Goal: Information Seeking & Learning: Learn about a topic

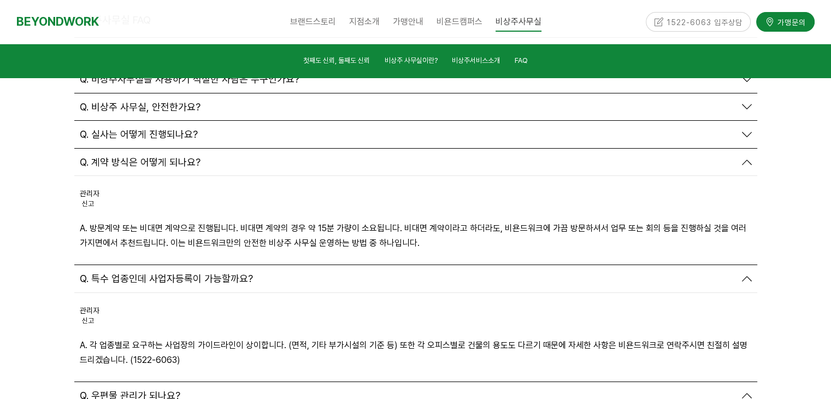
scroll to position [4152, 0]
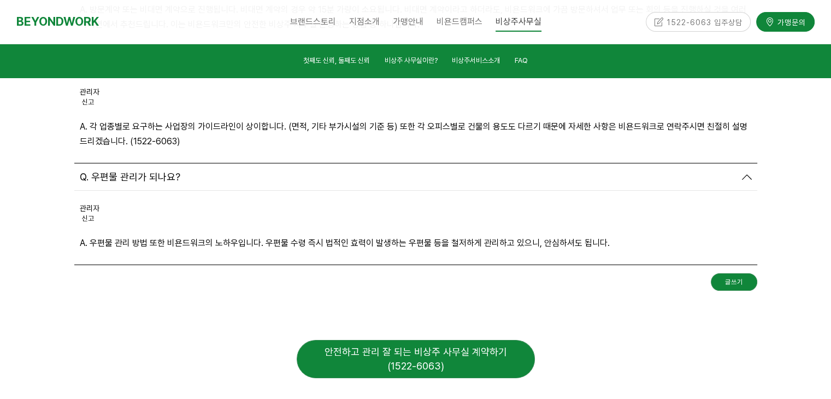
click at [468, 340] on div "안전하고 관리 잘 되는 비상주 사무실 계약하기 (1522-6063)" at bounding box center [416, 359] width 238 height 38
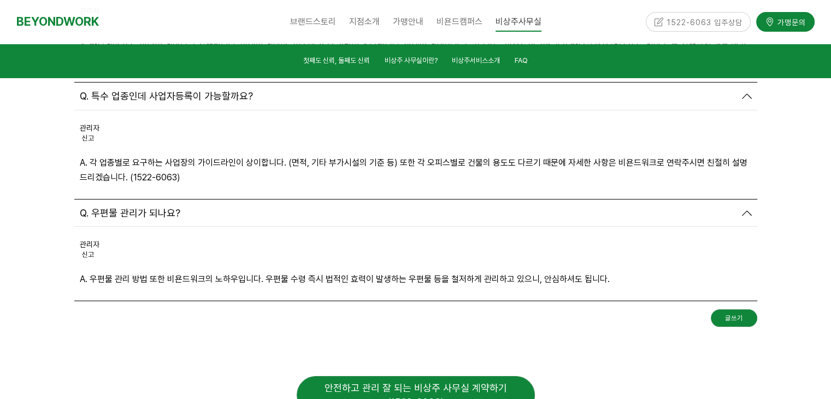
scroll to position [4098, 0]
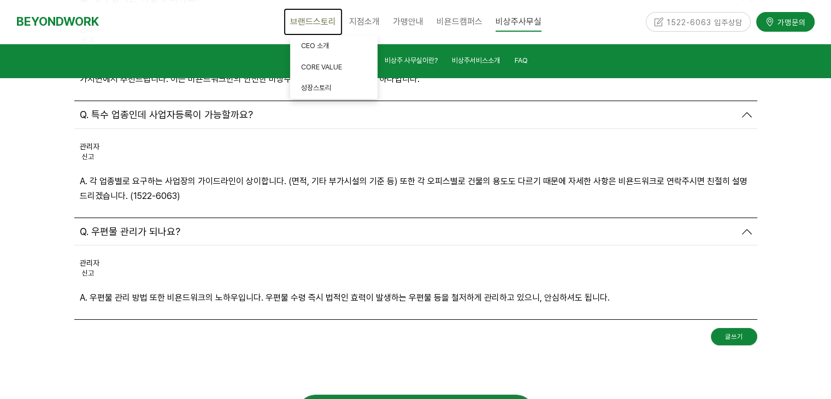
click at [313, 22] on span "브랜드스토리" at bounding box center [313, 21] width 46 height 10
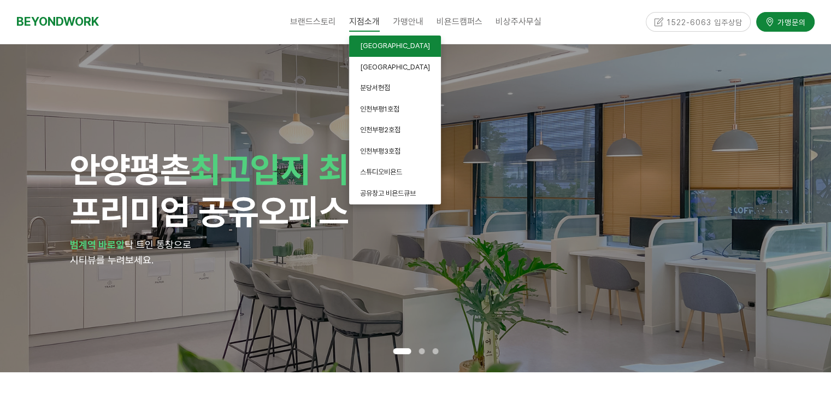
click at [380, 48] on span "[GEOGRAPHIC_DATA]" at bounding box center [395, 46] width 70 height 8
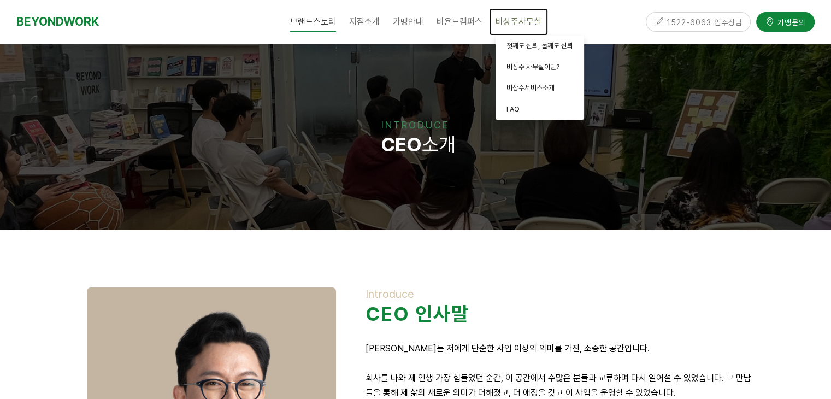
click at [514, 23] on span "비상주사무실" at bounding box center [519, 21] width 46 height 10
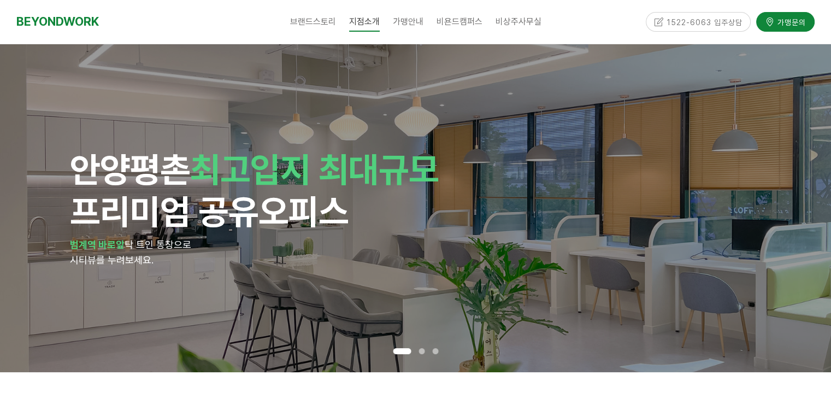
click at [426, 348] on div at bounding box center [422, 350] width 14 height 11
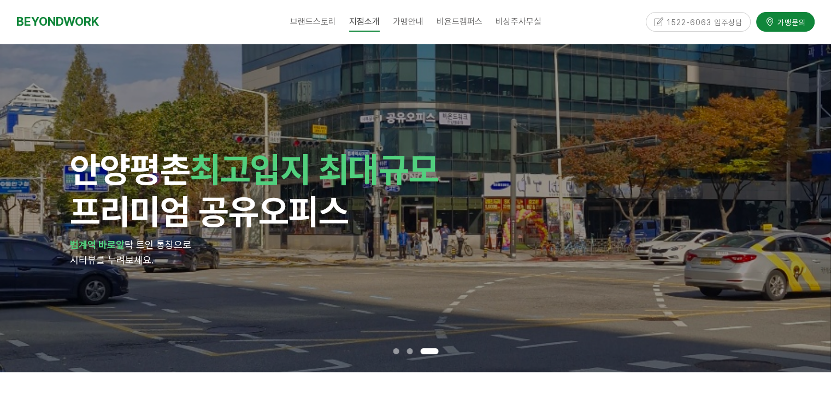
click at [435, 348] on span at bounding box center [429, 351] width 18 height 6
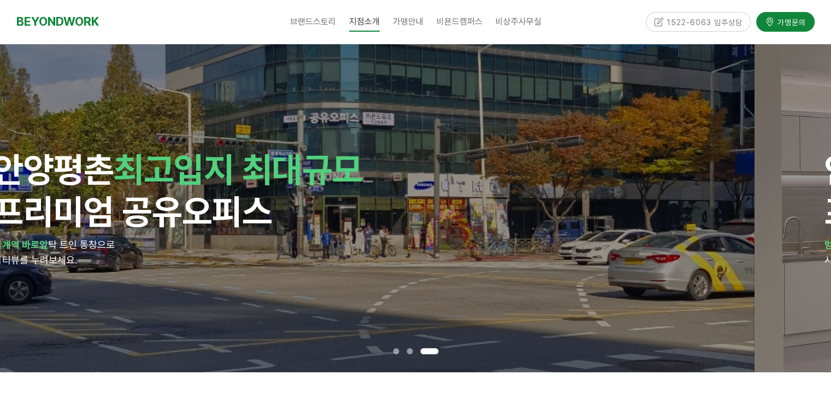
drag, startPoint x: 482, startPoint y: 213, endPoint x: 409, endPoint y: 288, distance: 105.1
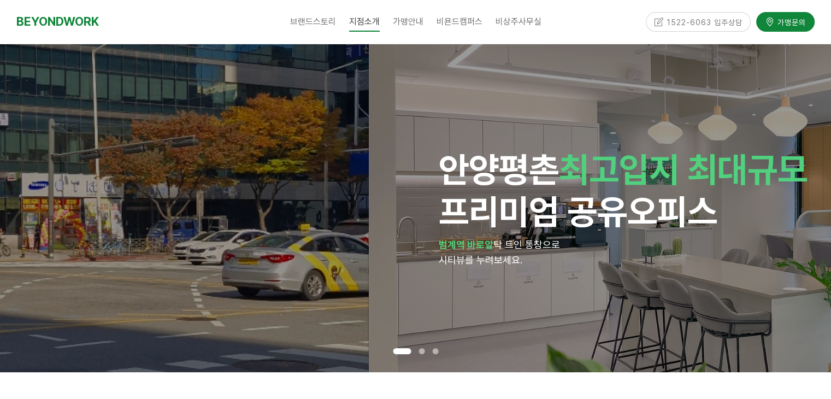
drag, startPoint x: 343, startPoint y: 163, endPoint x: 720, endPoint y: 162, distance: 377.0
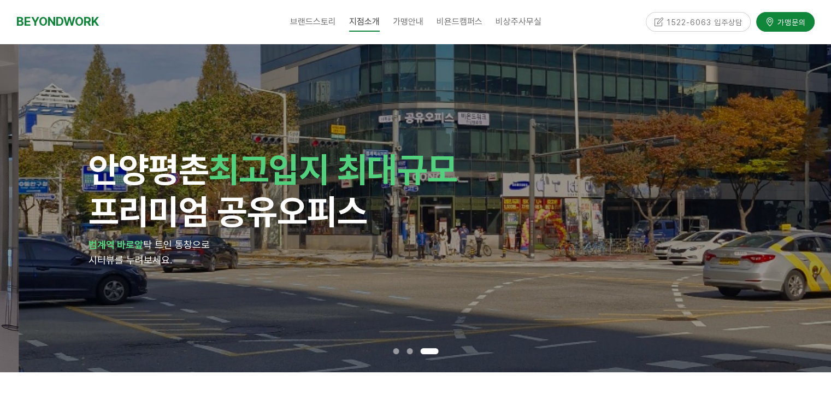
drag, startPoint x: 442, startPoint y: 179, endPoint x: 458, endPoint y: 254, distance: 77.0
click at [458, 254] on div "안양 평촌 최고입지 최대규모 프리미엄 공유오피스 범계역 바로앞 탁 트인 통창으로 시티뷰를 누려보세요." at bounding box center [435, 208] width 692 height 119
